Goal: Transaction & Acquisition: Purchase product/service

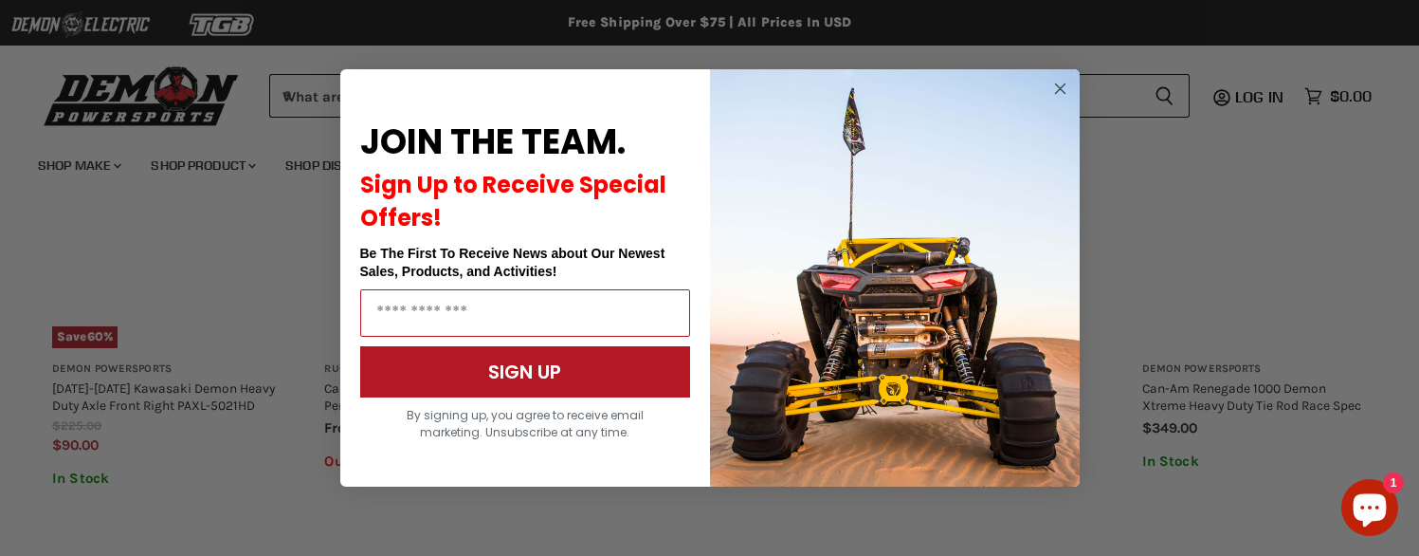
scroll to position [1375, 0]
